Goal: Information Seeking & Learning: Find specific fact

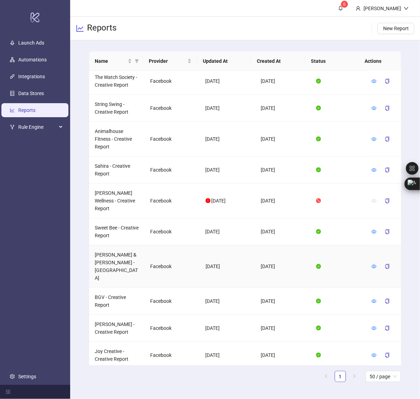
scroll to position [614, 0]
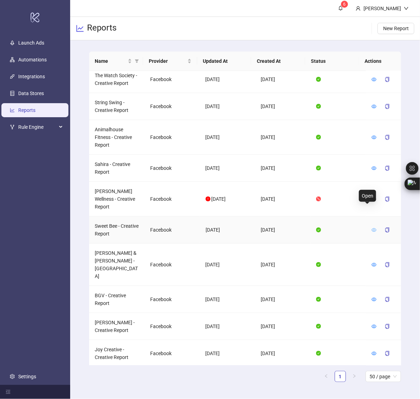
click at [371, 228] on icon "eye" at bounding box center [373, 230] width 5 height 4
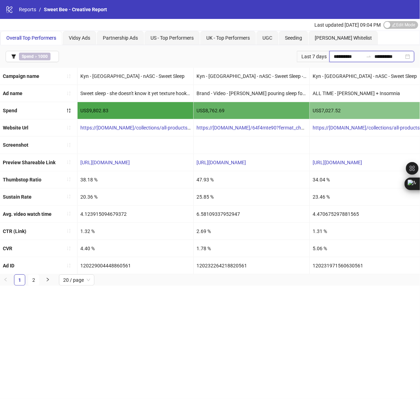
click at [334, 54] on input "**********" at bounding box center [348, 57] width 29 height 8
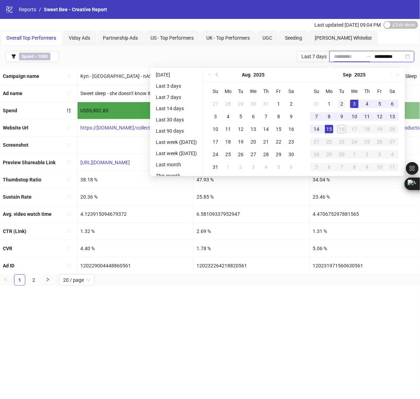
type input "**********"
click at [346, 101] on div "2" at bounding box center [341, 104] width 8 height 8
type input "**********"
click at [333, 126] on div "15" at bounding box center [329, 129] width 8 height 8
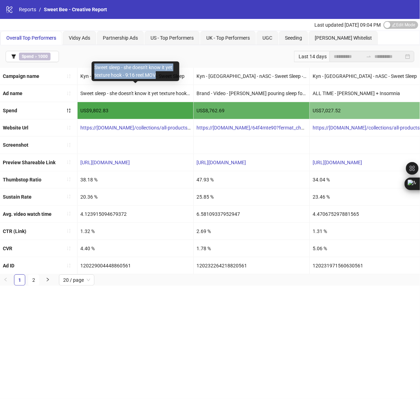
drag, startPoint x: 95, startPoint y: 67, endPoint x: 164, endPoint y: 75, distance: 69.9
click at [164, 75] on div "Sweet sleep - she doesn't know it yet texture hook - 9:16 reel.MOV" at bounding box center [136, 71] width 88 height 20
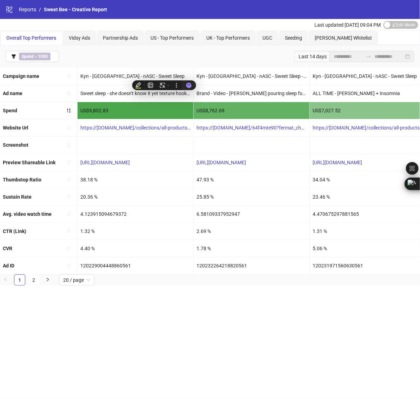
copy div "Sweet sleep - she doesn't know it yet texture hook - 9:16 reel.MOV"
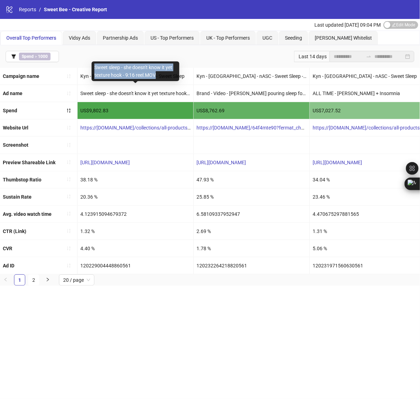
drag, startPoint x: 94, startPoint y: 68, endPoint x: 156, endPoint y: 77, distance: 63.1
click at [156, 77] on div "Sweet sleep - she doesn't know it yet texture hook - 9:16 reel.MOV" at bounding box center [136, 71] width 88 height 20
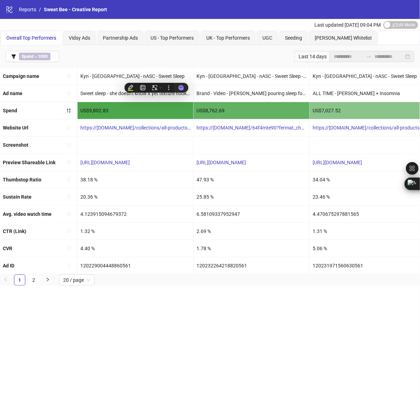
copy div "Sweet sleep - she doesn't know it yet texture hook - 9:16 reel.MOV"
drag, startPoint x: 73, startPoint y: 108, endPoint x: 79, endPoint y: 106, distance: 6.2
click at [73, 108] on button "button" at bounding box center [68, 110] width 11 height 11
click at [123, 112] on div "US$9,802.83" at bounding box center [136, 110] width 116 height 17
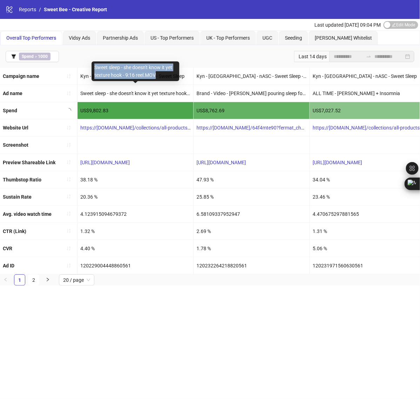
copy div "Sweet sleep - she doesn't know it yet texture hook - 9:16 reel.MOV"
drag, startPoint x: 93, startPoint y: 67, endPoint x: 158, endPoint y: 76, distance: 65.6
click at [158, 76] on div "Sweet sleep - she doesn't know it yet texture hook - 9:16 reel.MOV" at bounding box center [136, 71] width 88 height 20
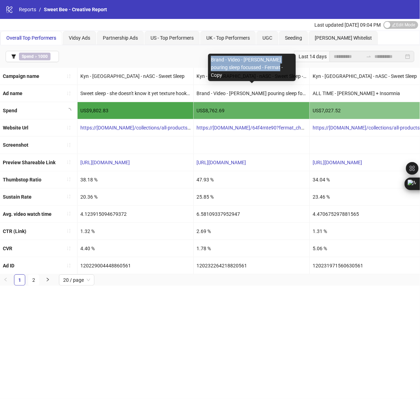
copy div "Brand - Video - [PERSON_NAME] pouring sleep focussed - Fermat - Copy"
drag, startPoint x: 211, startPoint y: 66, endPoint x: 289, endPoint y: 76, distance: 77.8
click at [289, 76] on div "Brand - Video - [PERSON_NAME] pouring sleep focussed - Fermat - Copy" at bounding box center [252, 67] width 88 height 27
